Goal: Task Accomplishment & Management: Manage account settings

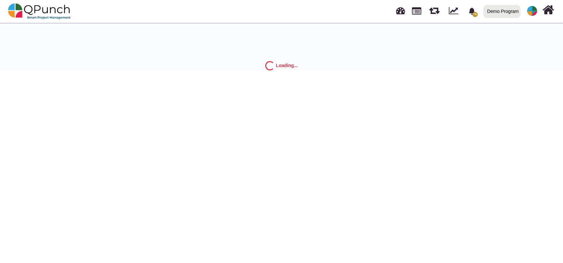
click at [533, 19] on link at bounding box center [532, 10] width 18 height 21
click at [501, 58] on link "Logout" at bounding box center [512, 57] width 58 height 9
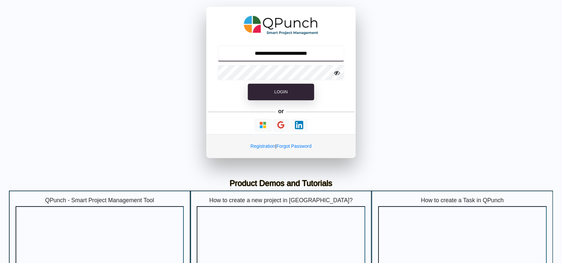
click at [295, 48] on input "**********" at bounding box center [281, 53] width 127 height 16
drag, startPoint x: 295, startPoint y: 43, endPoint x: 292, endPoint y: 55, distance: 11.8
click at [295, 43] on div "**********" at bounding box center [280, 82] width 149 height 151
drag, startPoint x: 290, startPoint y: 52, endPoint x: 291, endPoint y: 56, distance: 4.4
click at [290, 52] on input "**********" at bounding box center [281, 53] width 127 height 16
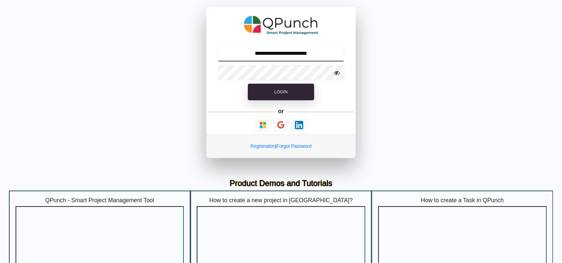
type input "**********"
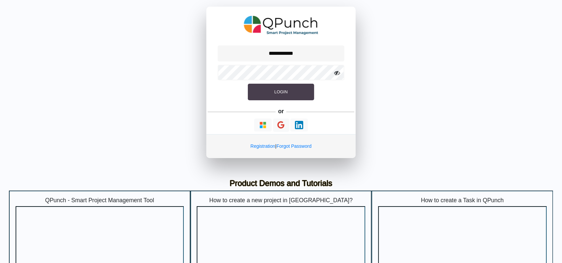
click at [283, 86] on button "Login" at bounding box center [281, 92] width 66 height 17
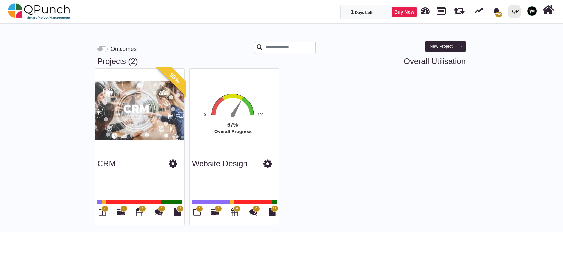
click at [512, 13] on div at bounding box center [510, 12] width 2 height 12
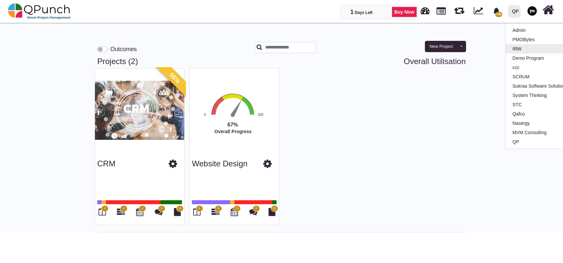
click at [510, 49] on link "IRW" at bounding box center [544, 48] width 78 height 9
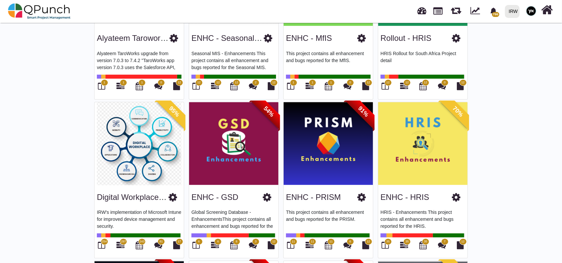
scroll to position [486, 0]
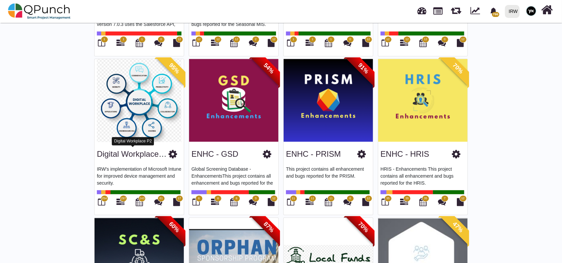
click at [141, 150] on link "Digital Workplace P2" at bounding box center [134, 153] width 74 height 9
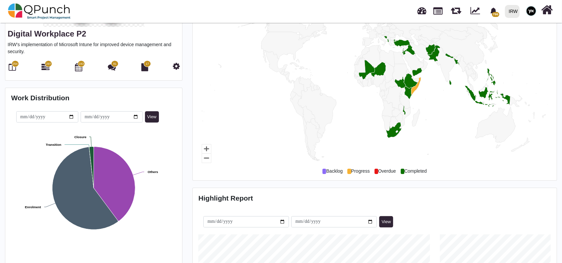
scroll to position [133, 0]
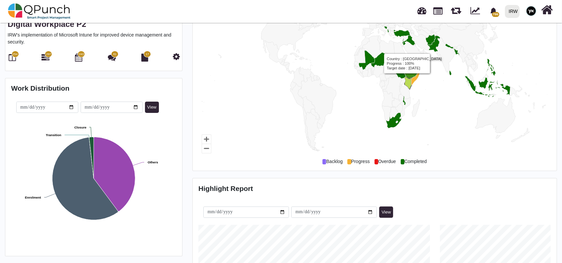
click at [407, 78] on icon "Country, map 1 of 1 with 216 areas." at bounding box center [409, 83] width 8 height 13
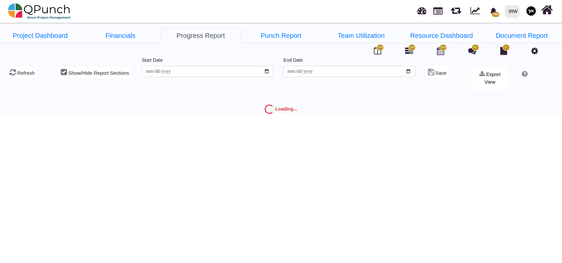
type input "**********"
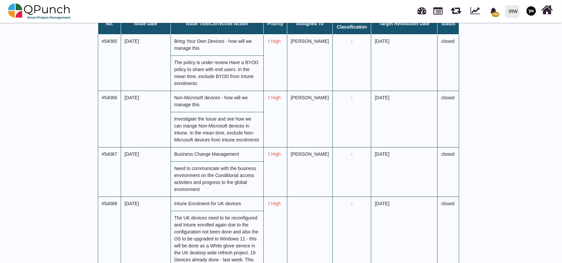
scroll to position [2451, 0]
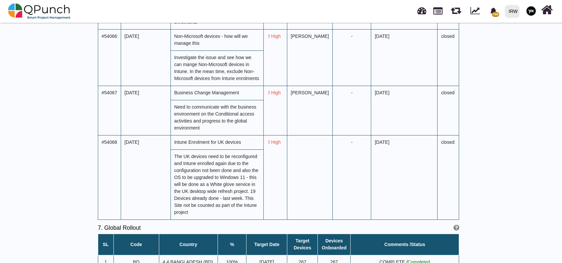
drag, startPoint x: 162, startPoint y: 110, endPoint x: 140, endPoint y: 115, distance: 22.5
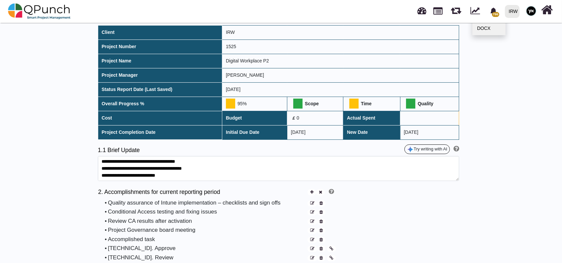
scroll to position [0, 0]
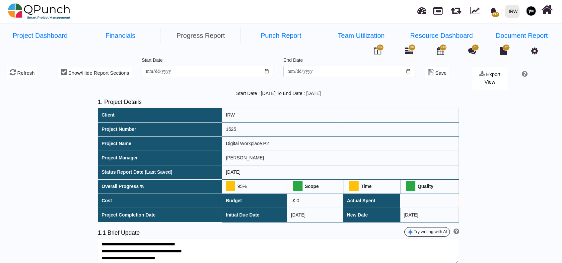
click at [535, 50] on icon at bounding box center [534, 51] width 7 height 8
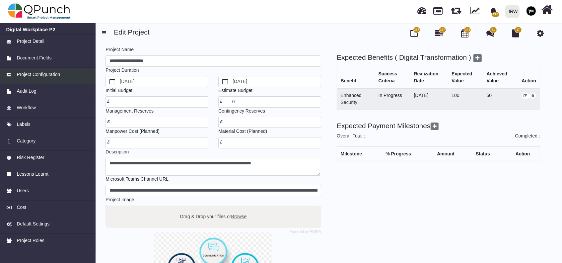
click at [35, 79] on link "Project Configuration" at bounding box center [48, 76] width 96 height 17
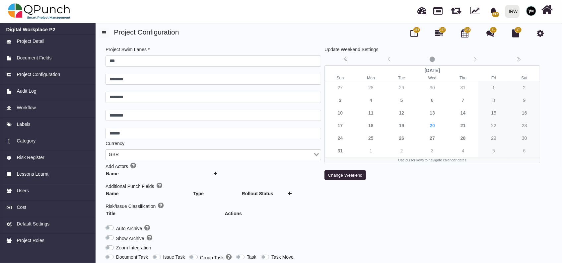
scroll to position [72, 0]
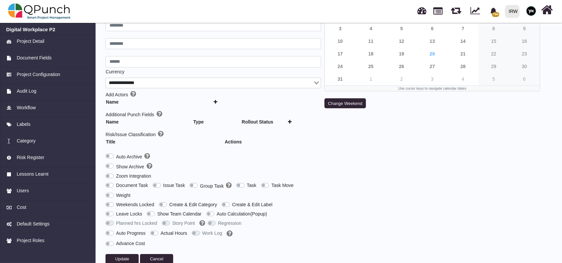
type input "***"
type input "********"
type input "******"
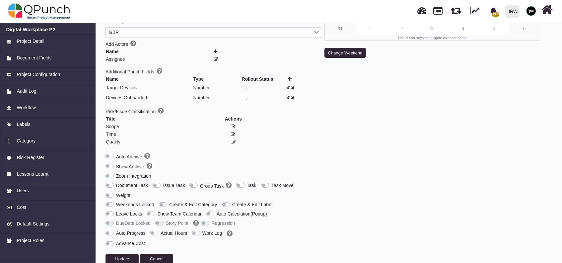
scroll to position [122, 0]
click at [200, 182] on label "Group Task" at bounding box center [216, 186] width 32 height 8
click at [133, 254] on button "Update" at bounding box center [122, 259] width 33 height 10
click at [23, 28] on h6 "Digital Workplace P2" at bounding box center [47, 30] width 83 height 6
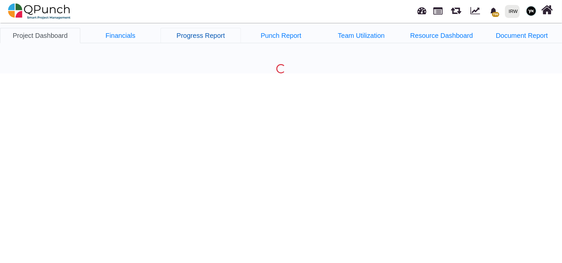
click at [210, 36] on link "Progress Report" at bounding box center [201, 35] width 80 height 15
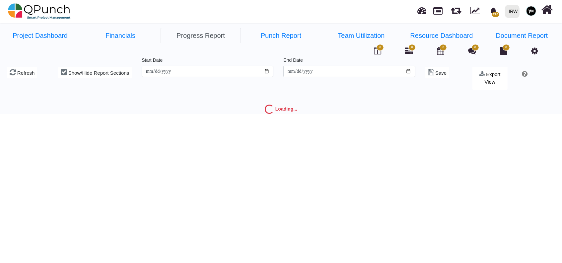
type input "**********"
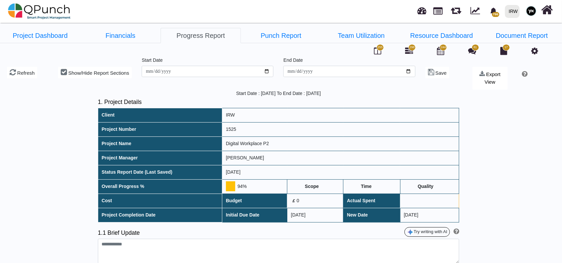
type textarea "**********"
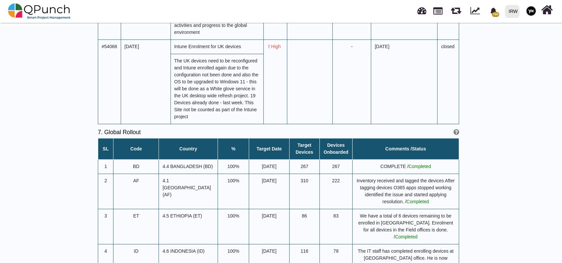
scroll to position [2533, 0]
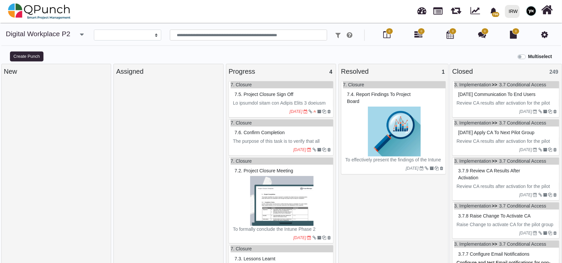
select select
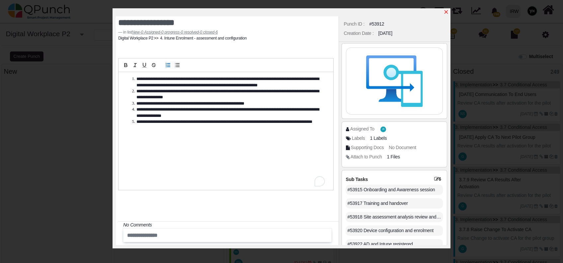
click at [446, 10] on icon "x" at bounding box center [445, 11] width 5 height 5
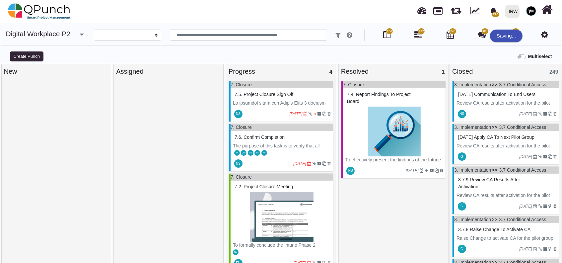
click at [418, 35] on icon at bounding box center [418, 35] width 8 height 8
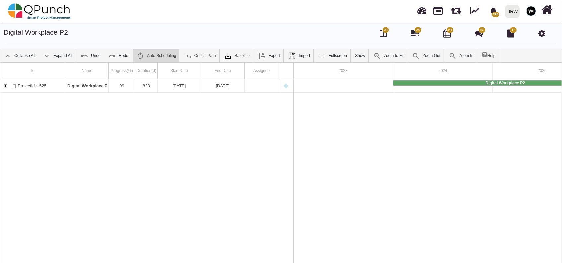
scroll to position [0, 66]
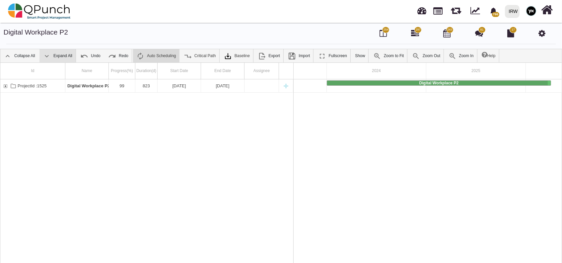
click at [63, 49] on link "Expand All" at bounding box center [57, 55] width 36 height 13
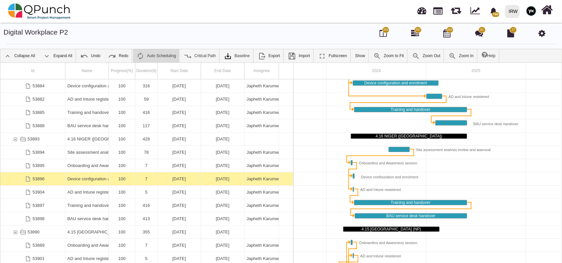
scroll to position [0, 0]
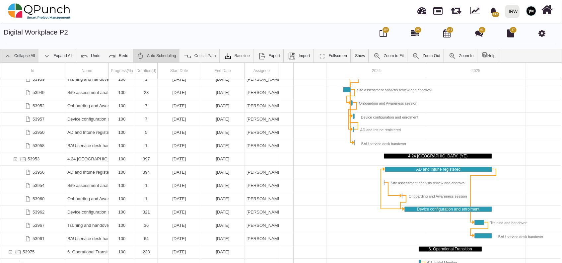
click at [25, 54] on link "Collapse All" at bounding box center [19, 55] width 38 height 13
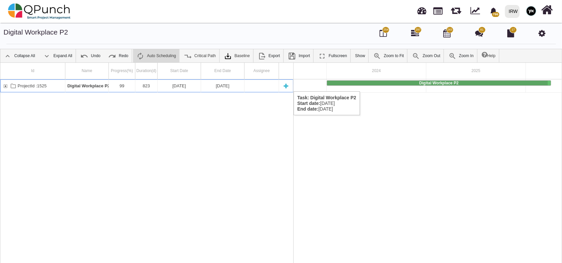
click at [0, 85] on div "ProjectId :1525" at bounding box center [32, 85] width 65 height 13
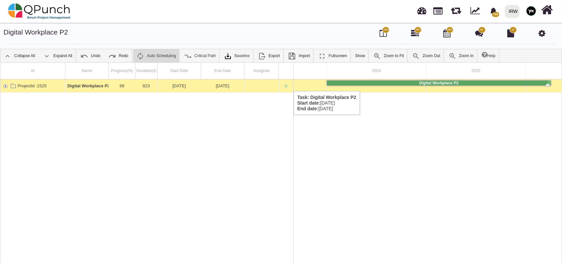
click at [5, 84] on div "ProjectId :1525" at bounding box center [5, 85] width 6 height 13
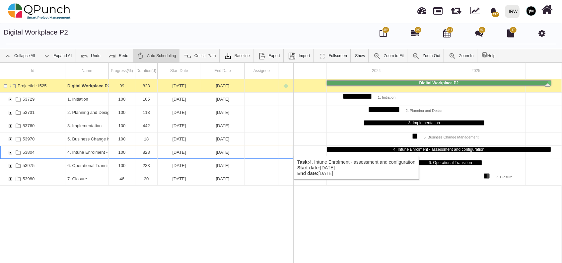
click at [10, 149] on div "53804" at bounding box center [10, 152] width 6 height 13
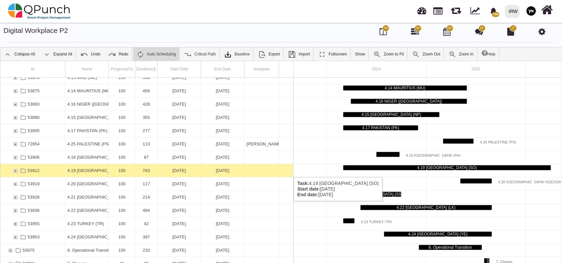
click at [15, 170] on div "53912" at bounding box center [15, 170] width 6 height 13
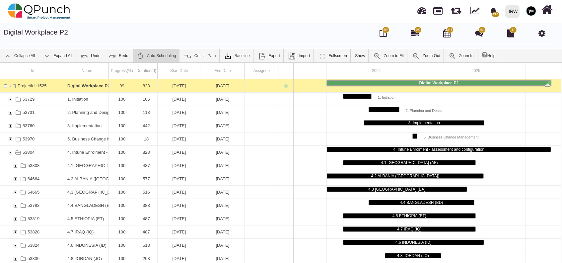
click at [254, 27] on div "Digital Workplace P2 254 297 243 81 17 Collapse All Expand All Undo Redo Auto S…" at bounding box center [281, 147] width 562 height 252
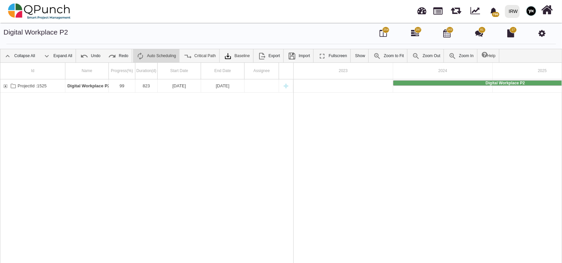
scroll to position [0, 66]
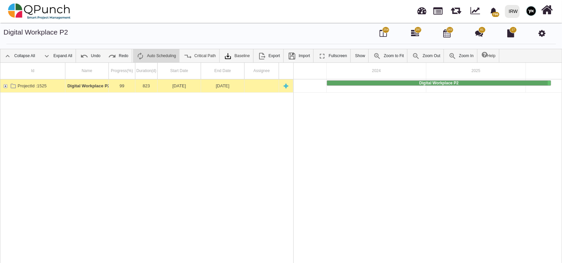
drag, startPoint x: 0, startPoint y: 86, endPoint x: 5, endPoint y: 86, distance: 4.7
click at [4, 86] on div "Id Name Progress(%) Duration(d) Start Date End Date Assignee ProjectId :1525 Di…" at bounding box center [281, 167] width 562 height 210
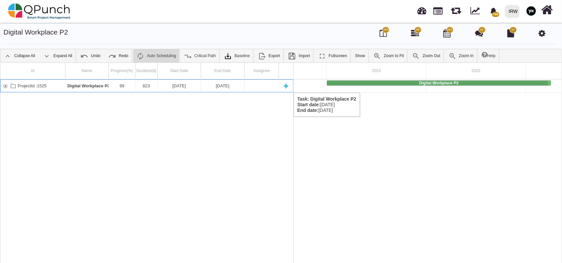
click at [5, 86] on div "ProjectId :1525" at bounding box center [5, 85] width 6 height 13
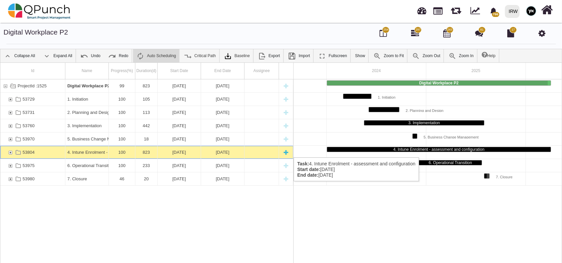
click at [9, 151] on div "53804" at bounding box center [10, 152] width 6 height 13
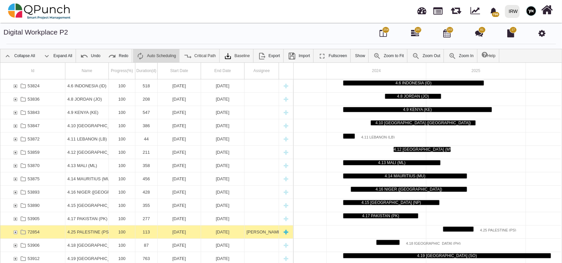
scroll to position [199, 0]
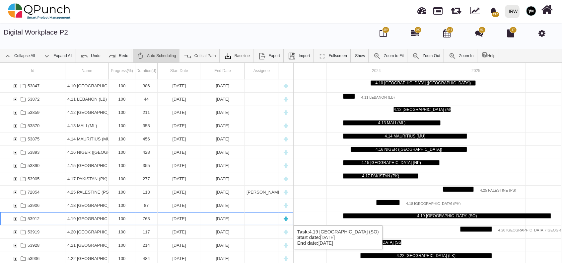
click at [16, 219] on div "53912" at bounding box center [15, 218] width 6 height 13
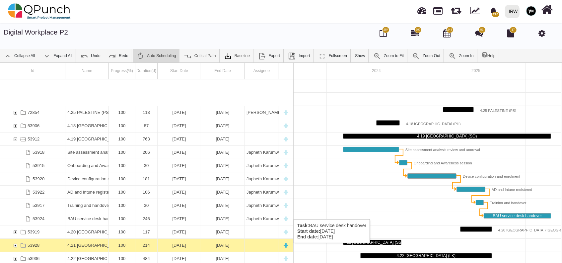
scroll to position [319, 0]
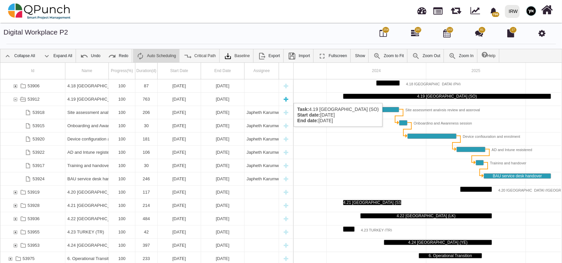
click at [287, 97] on div "New task" at bounding box center [286, 99] width 10 height 13
select select "*"
select select "****"
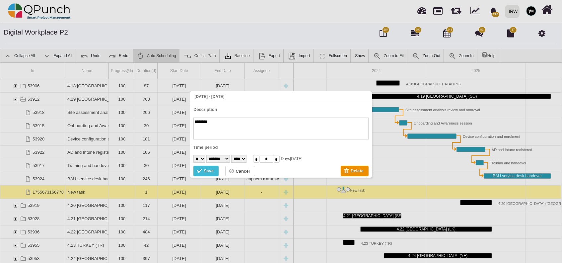
scroll to position [0, 82]
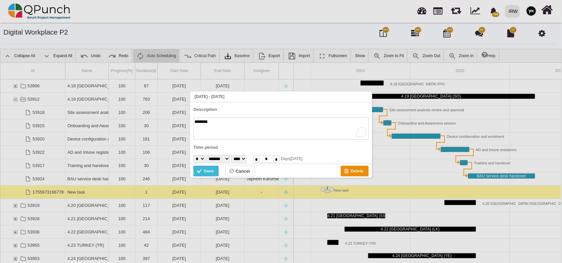
click at [201, 171] on div "Save" at bounding box center [200, 171] width 7 height 7
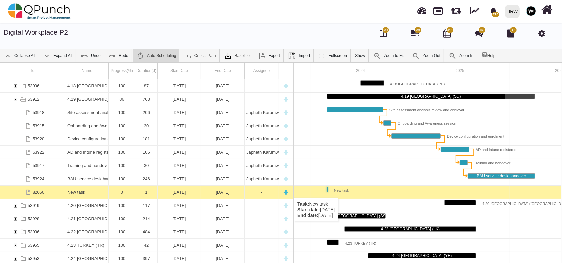
click at [74, 191] on div "New task" at bounding box center [86, 191] width 39 height 13
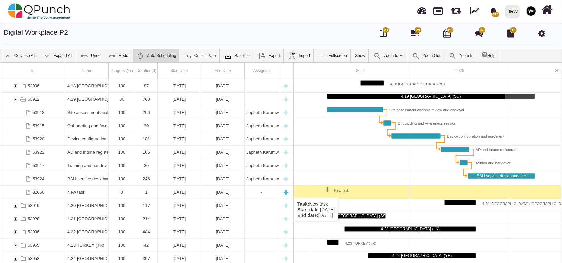
click at [74, 191] on div "New task" at bounding box center [86, 191] width 39 height 13
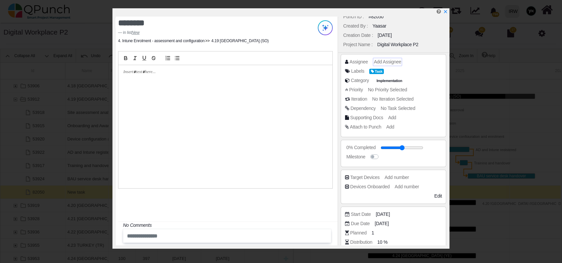
scroll to position [0, 0]
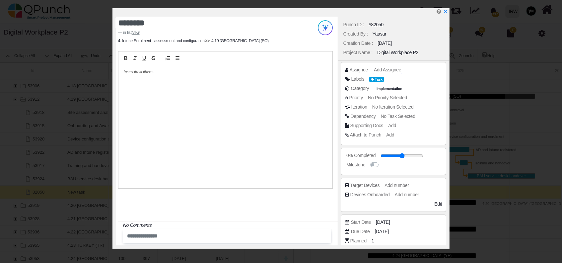
click at [385, 67] on span "Add Assignee" at bounding box center [387, 69] width 27 height 5
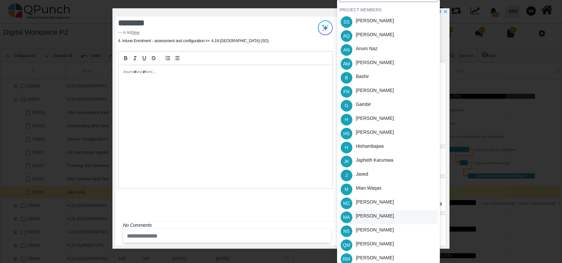
scroll to position [61, 0]
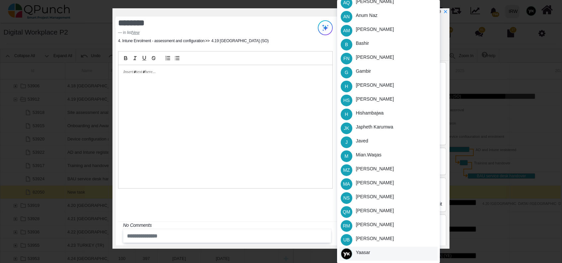
click at [365, 250] on div "Yaasar" at bounding box center [363, 252] width 14 height 7
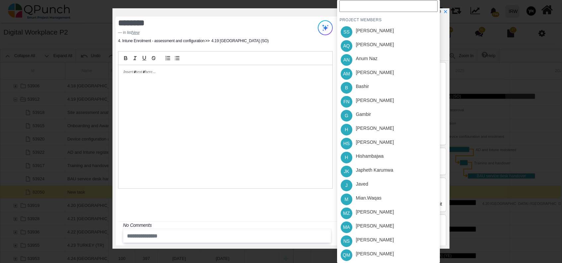
scroll to position [0, 0]
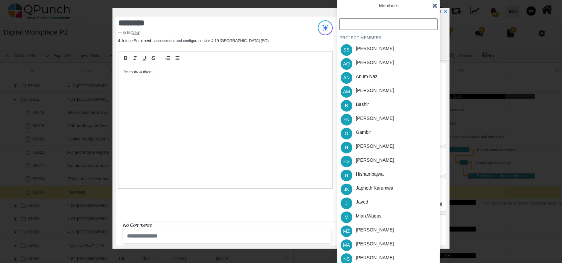
click at [433, 7] on icon at bounding box center [434, 5] width 5 height 7
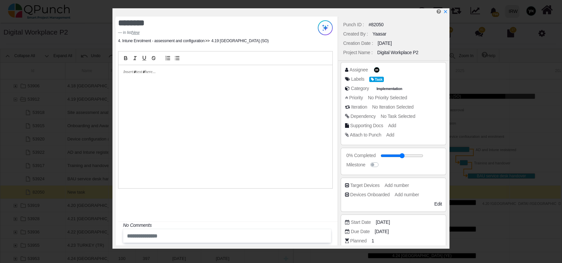
scroll to position [150, 0]
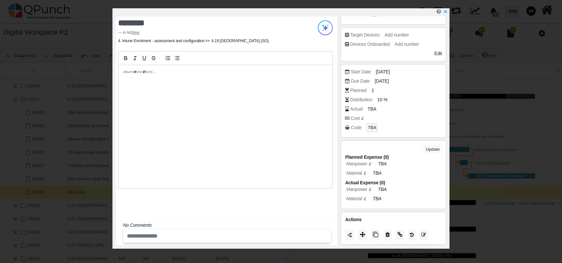
click at [372, 128] on icon "TBA" at bounding box center [372, 127] width 9 height 5
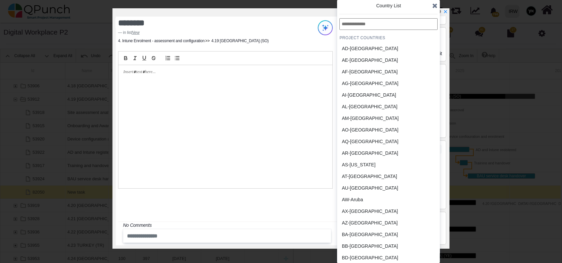
click at [369, 24] on input "text" at bounding box center [388, 24] width 98 height 12
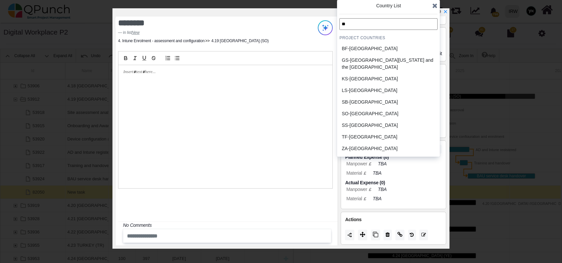
type input "**"
click at [365, 117] on div "SO-Somalia" at bounding box center [372, 114] width 66 height 12
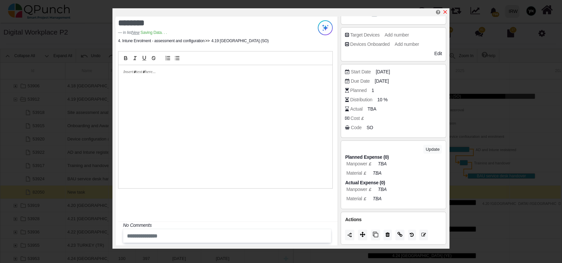
click at [446, 14] on icon "x" at bounding box center [445, 11] width 5 height 5
type input "**"
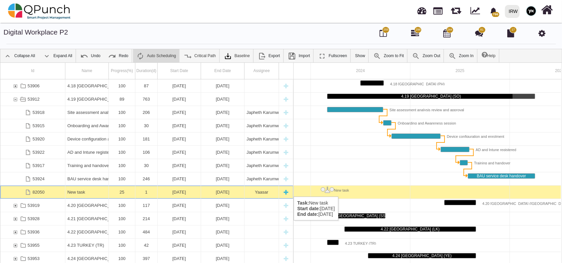
click at [84, 190] on div "New task" at bounding box center [86, 191] width 39 height 13
click at [84, 191] on div "New task" at bounding box center [86, 191] width 39 height 13
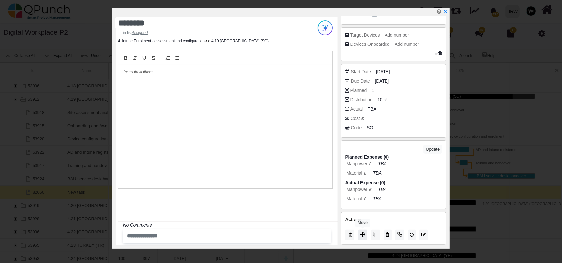
click at [363, 239] on button at bounding box center [362, 235] width 9 height 11
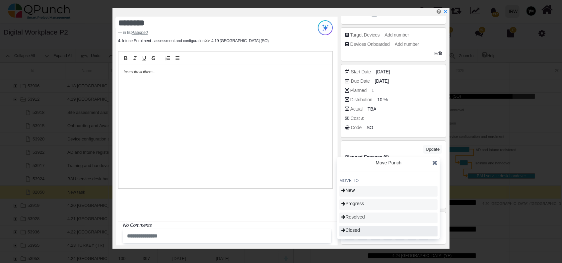
click at [373, 228] on div "Closed" at bounding box center [388, 231] width 98 height 11
type input "***"
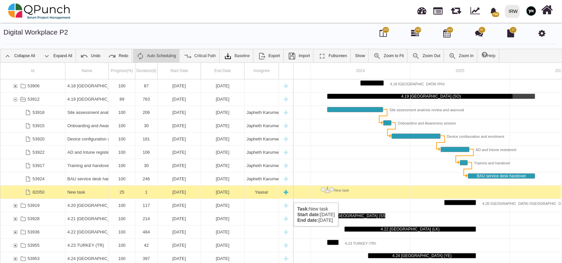
click at [124, 189] on div "25" at bounding box center [122, 191] width 22 height 13
click at [125, 190] on div "25" at bounding box center [122, 191] width 22 height 13
click at [92, 190] on div "New task" at bounding box center [86, 191] width 39 height 13
click at [93, 191] on div "New task" at bounding box center [86, 191] width 39 height 13
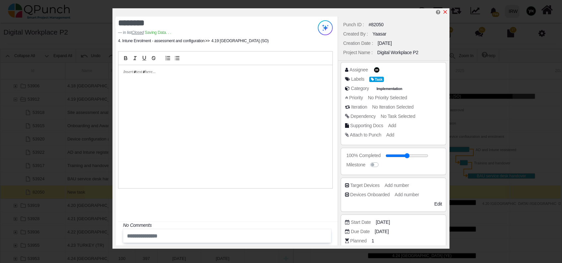
click at [447, 10] on icon "x" at bounding box center [445, 11] width 5 height 5
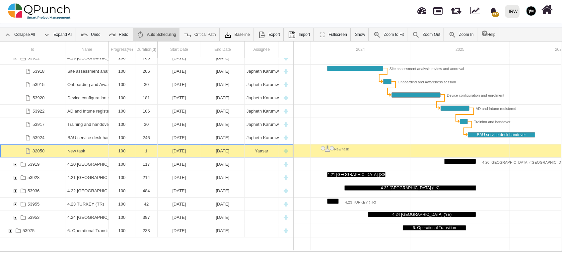
scroll to position [299, 0]
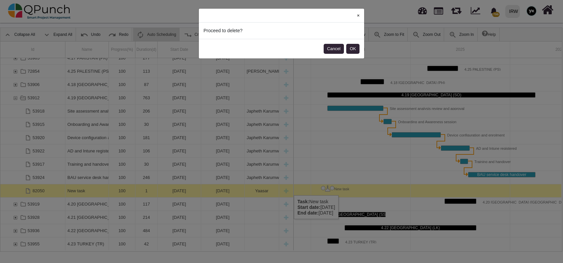
click at [356, 17] on button "×" at bounding box center [358, 16] width 12 height 14
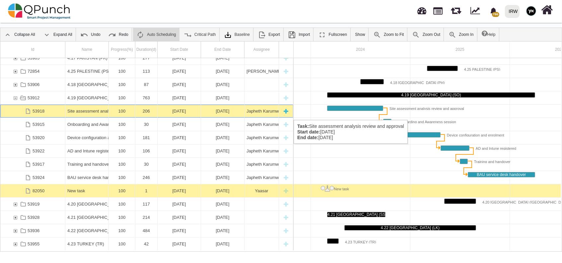
click at [107, 113] on div "Site assessment analysis review and approval" at bounding box center [86, 111] width 43 height 13
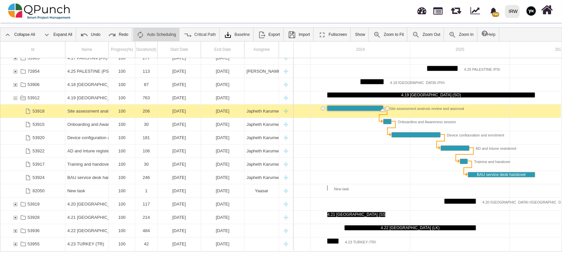
click at [107, 113] on div "Site assessment analysis review and approval" at bounding box center [86, 111] width 43 height 13
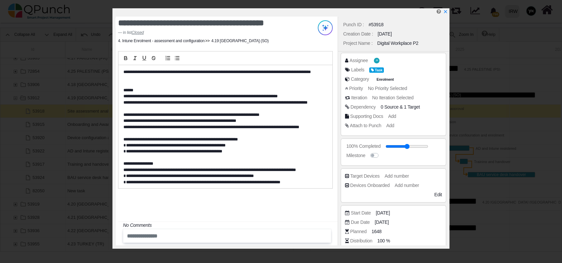
scroll to position [141, 0]
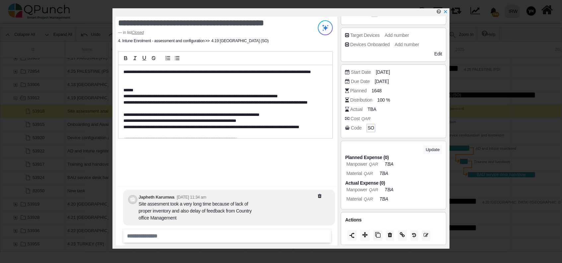
click at [371, 125] on span "SO" at bounding box center [371, 127] width 7 height 7
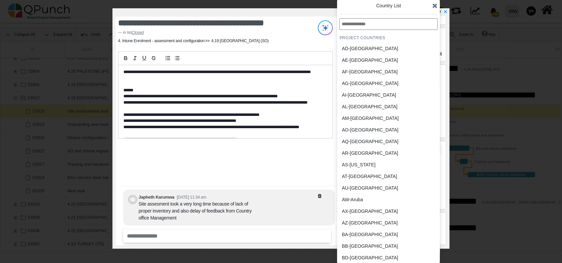
click at [435, 5] on icon at bounding box center [434, 5] width 5 height 7
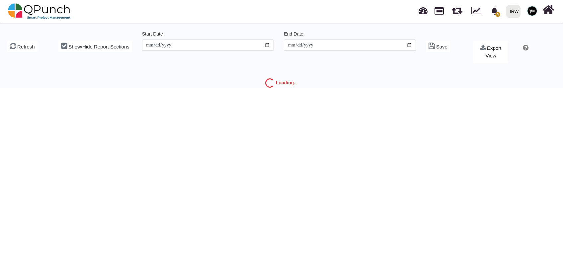
type input "**********"
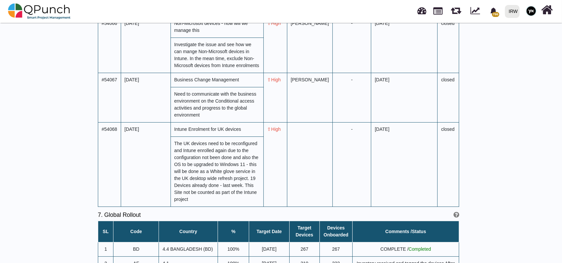
scroll to position [2477, 0]
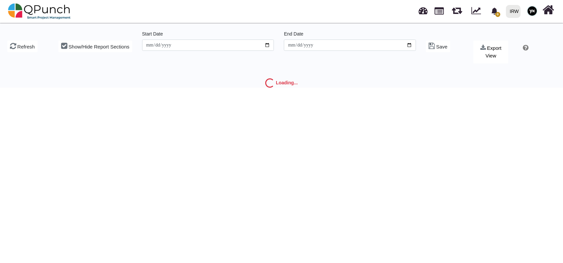
type input "**********"
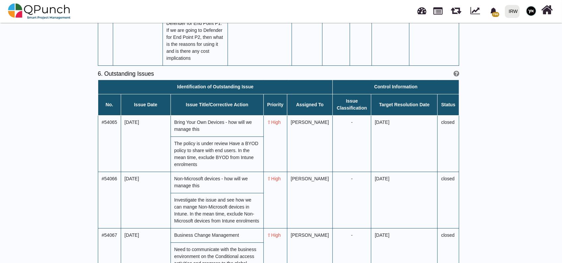
scroll to position [2522, 0]
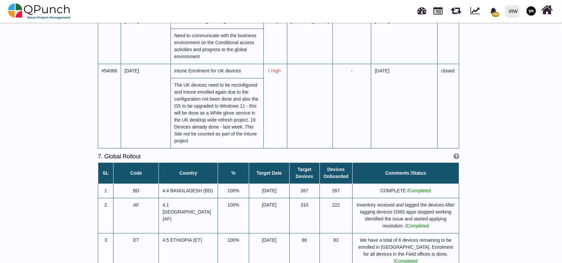
drag, startPoint x: 5, startPoint y: 30, endPoint x: 15, endPoint y: 21, distance: 13.1
drag, startPoint x: 14, startPoint y: 45, endPoint x: 29, endPoint y: 21, distance: 28.2
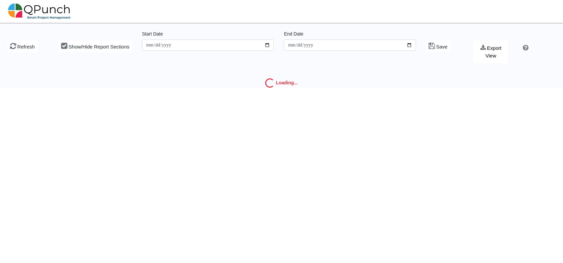
type input "**********"
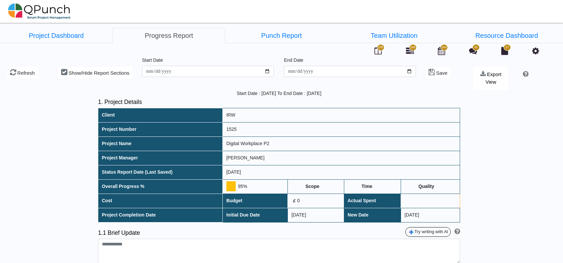
type textarea "**********"
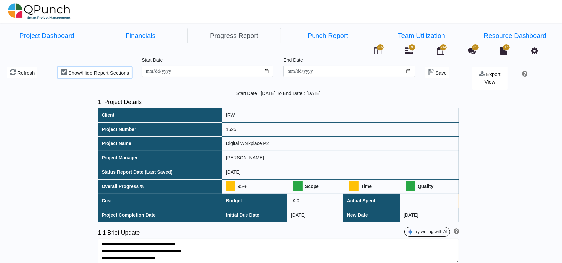
click at [72, 70] on span "Show/Hide Report Sections" at bounding box center [98, 73] width 61 height 6
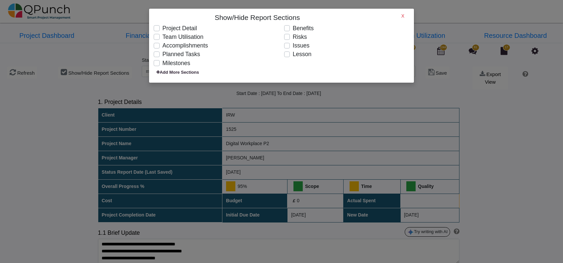
drag, startPoint x: 20, startPoint y: 37, endPoint x: 39, endPoint y: 40, distance: 19.2
click at [21, 37] on div "Show/Hide Report Sections X Project Detail Team Utilisation Accomplishments Pla…" at bounding box center [281, 131] width 563 height 263
drag, startPoint x: 402, startPoint y: 17, endPoint x: 409, endPoint y: 18, distance: 7.4
click at [403, 18] on h6 "X" at bounding box center [402, 16] width 3 height 6
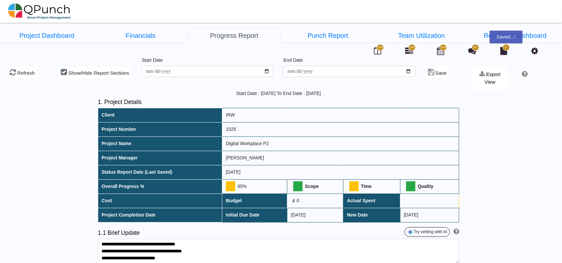
click at [404, 14] on nav at bounding box center [281, 11] width 562 height 23
drag, startPoint x: 546, startPoint y: 8, endPoint x: 156, endPoint y: 27, distance: 390.7
click at [484, 10] on nav at bounding box center [281, 11] width 562 height 23
click at [29, 12] on img at bounding box center [39, 11] width 63 height 20
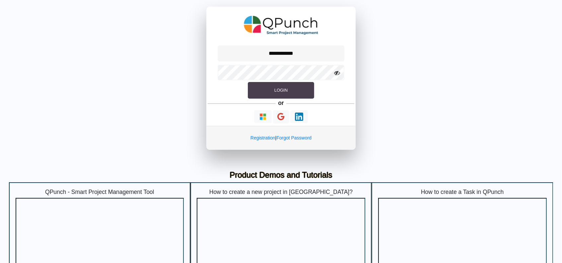
click at [287, 90] on button "Login" at bounding box center [281, 90] width 66 height 17
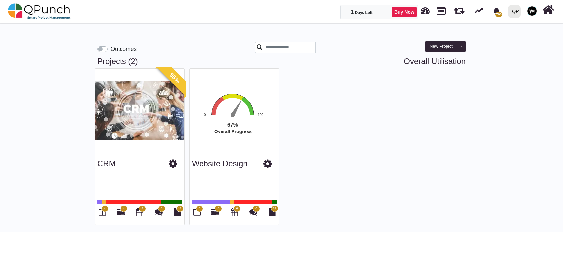
click at [515, 8] on div "QP" at bounding box center [515, 12] width 7 height 12
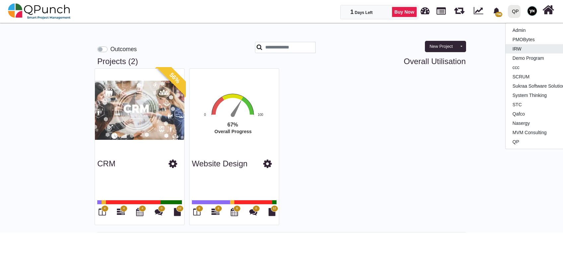
click at [514, 49] on link "IRW" at bounding box center [544, 48] width 78 height 9
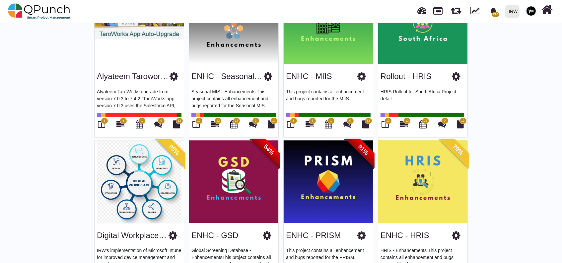
scroll to position [486, 0]
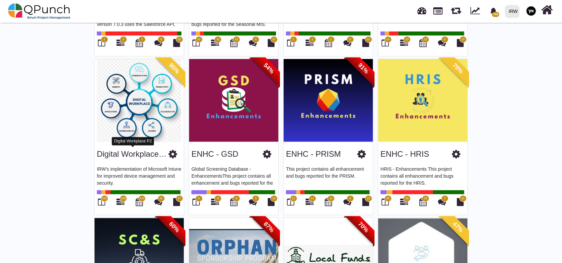
click at [137, 156] on link "Digital Workplace P2" at bounding box center [134, 153] width 74 height 9
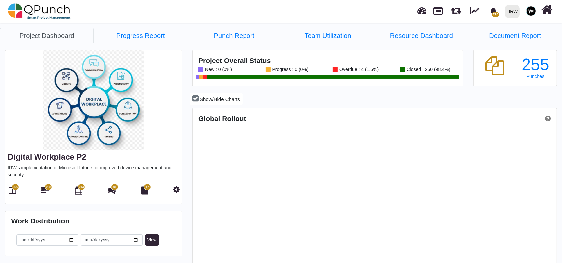
scroll to position [160, 363]
click at [161, 37] on link "Progress Report" at bounding box center [141, 35] width 94 height 15
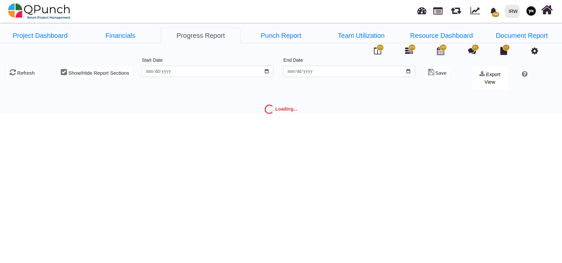
type input "**********"
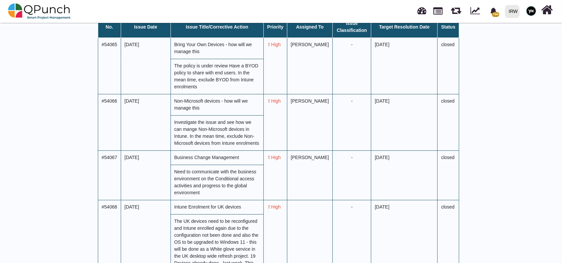
scroll to position [2389, 0]
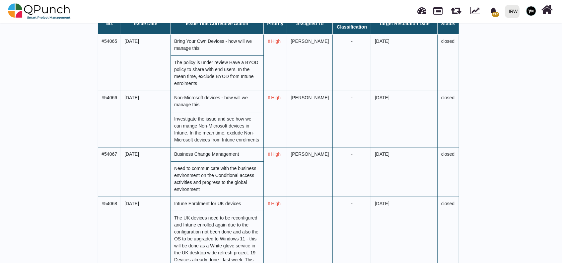
drag, startPoint x: 189, startPoint y: 171, endPoint x: 214, endPoint y: 173, distance: 25.4
